Goal: Information Seeking & Learning: Learn about a topic

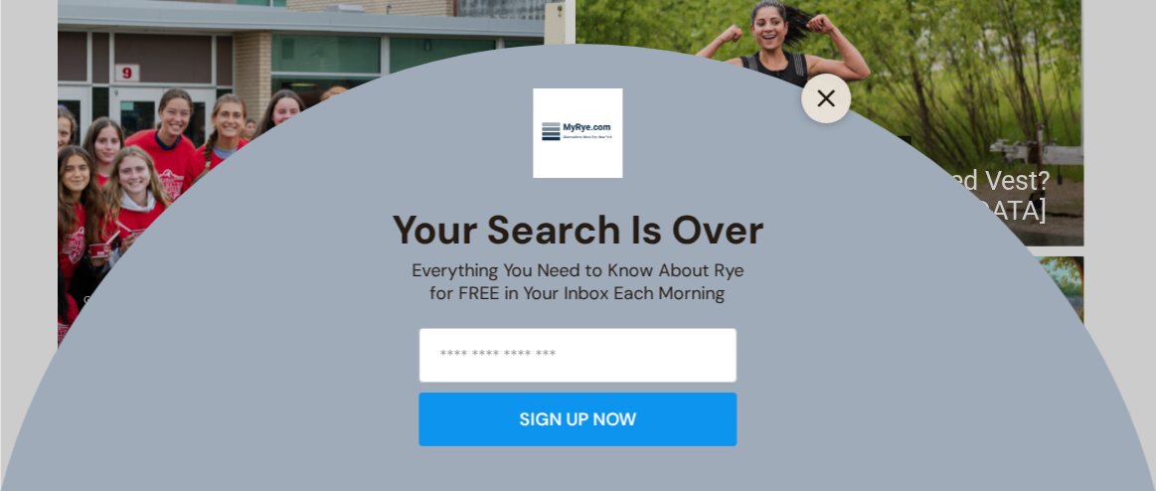
click at [833, 89] on icon "Close" at bounding box center [827, 98] width 18 height 18
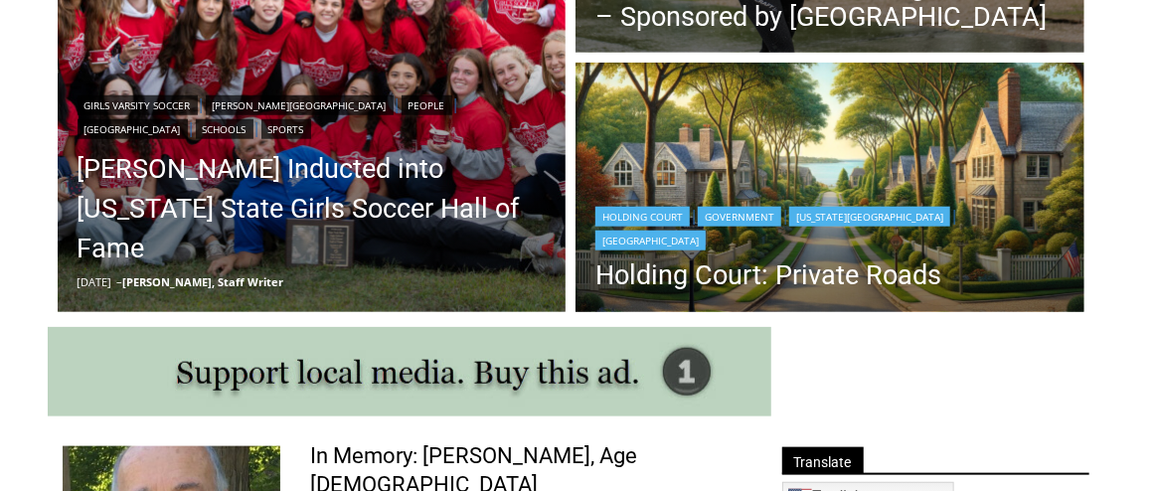
scroll to position [754, 0]
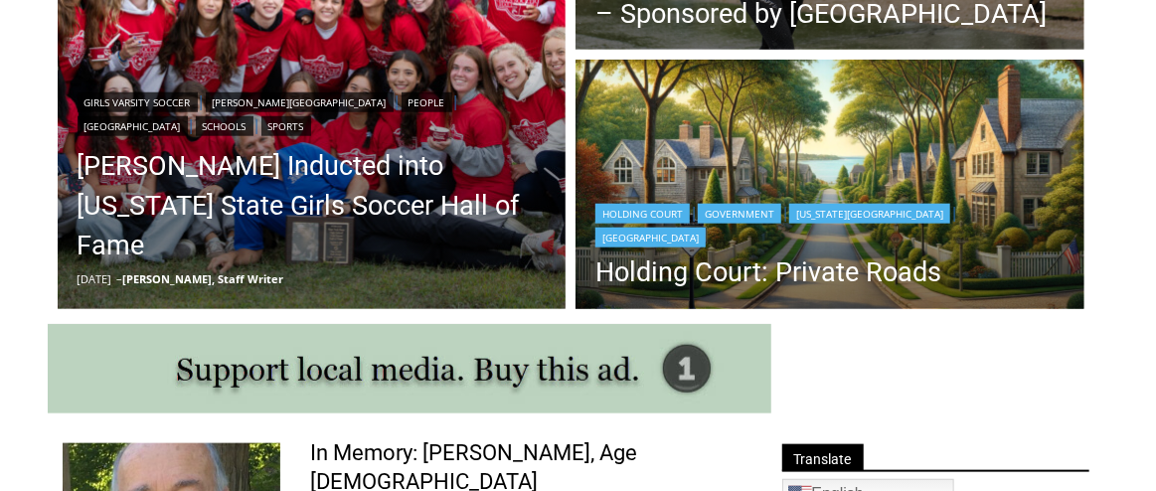
click at [778, 199] on img "Read More Holding Court: Private Roads" at bounding box center [830, 187] width 509 height 254
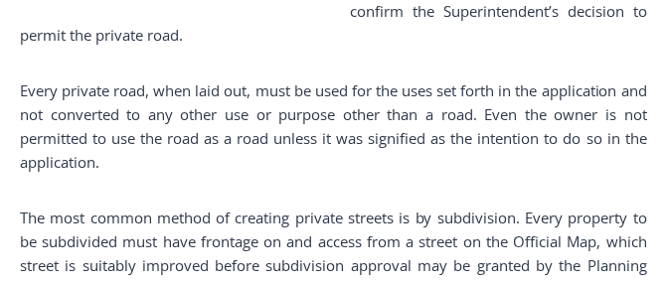
scroll to position [1671, 0]
